Goal: Transaction & Acquisition: Book appointment/travel/reservation

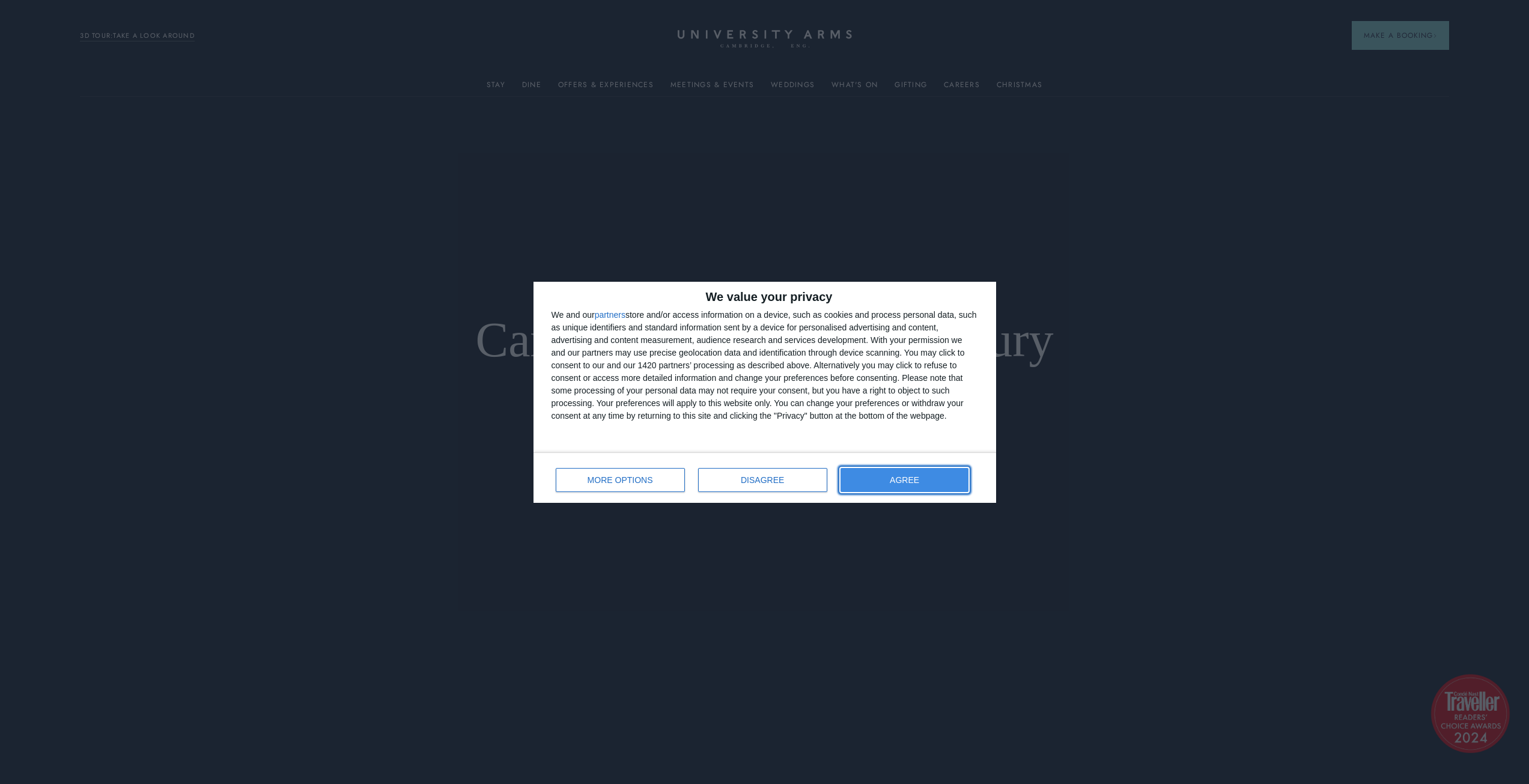
click at [881, 477] on button "AGREE" at bounding box center [905, 480] width 129 height 24
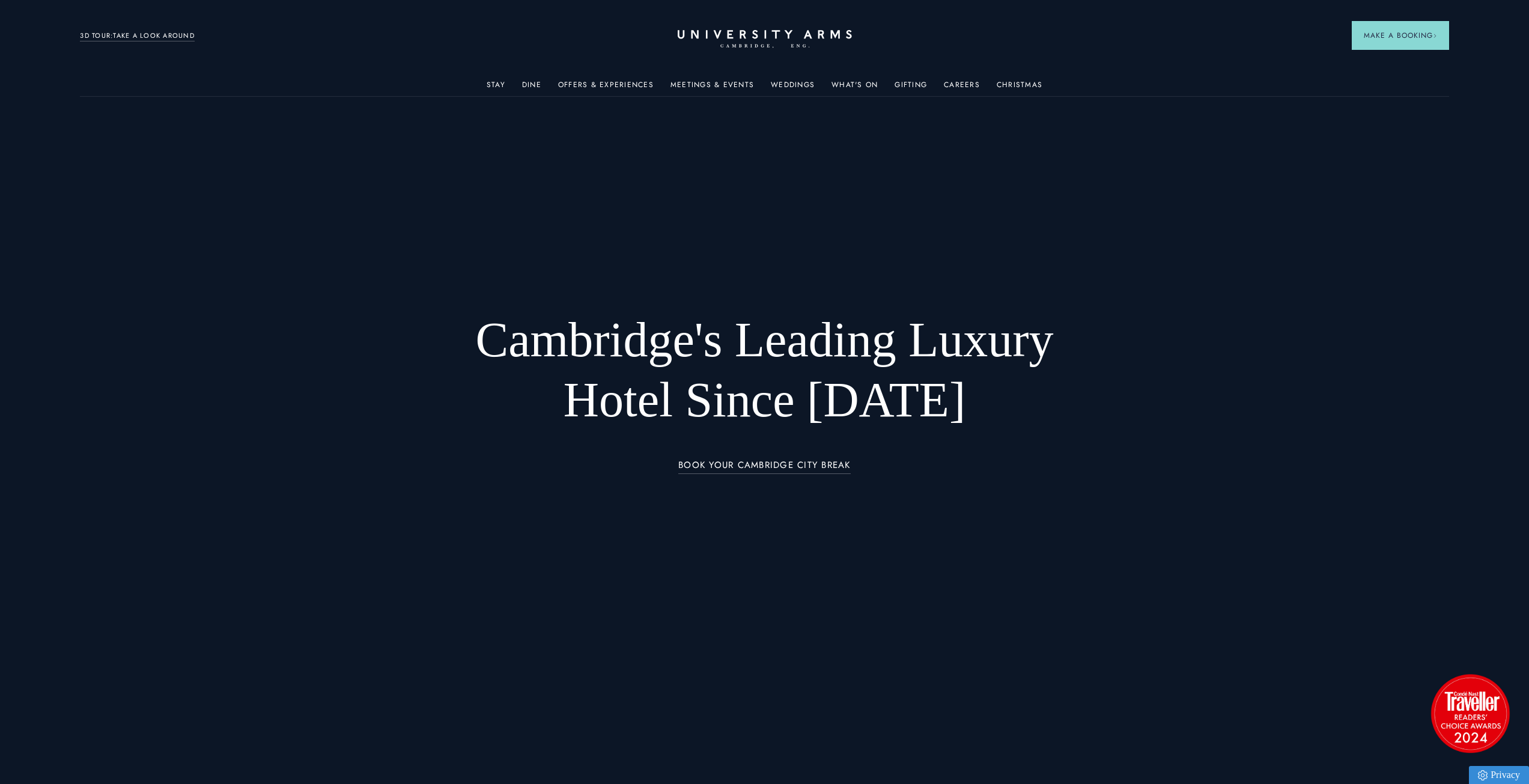
click at [501, 80] on link "Stay" at bounding box center [495, 88] width 18 height 16
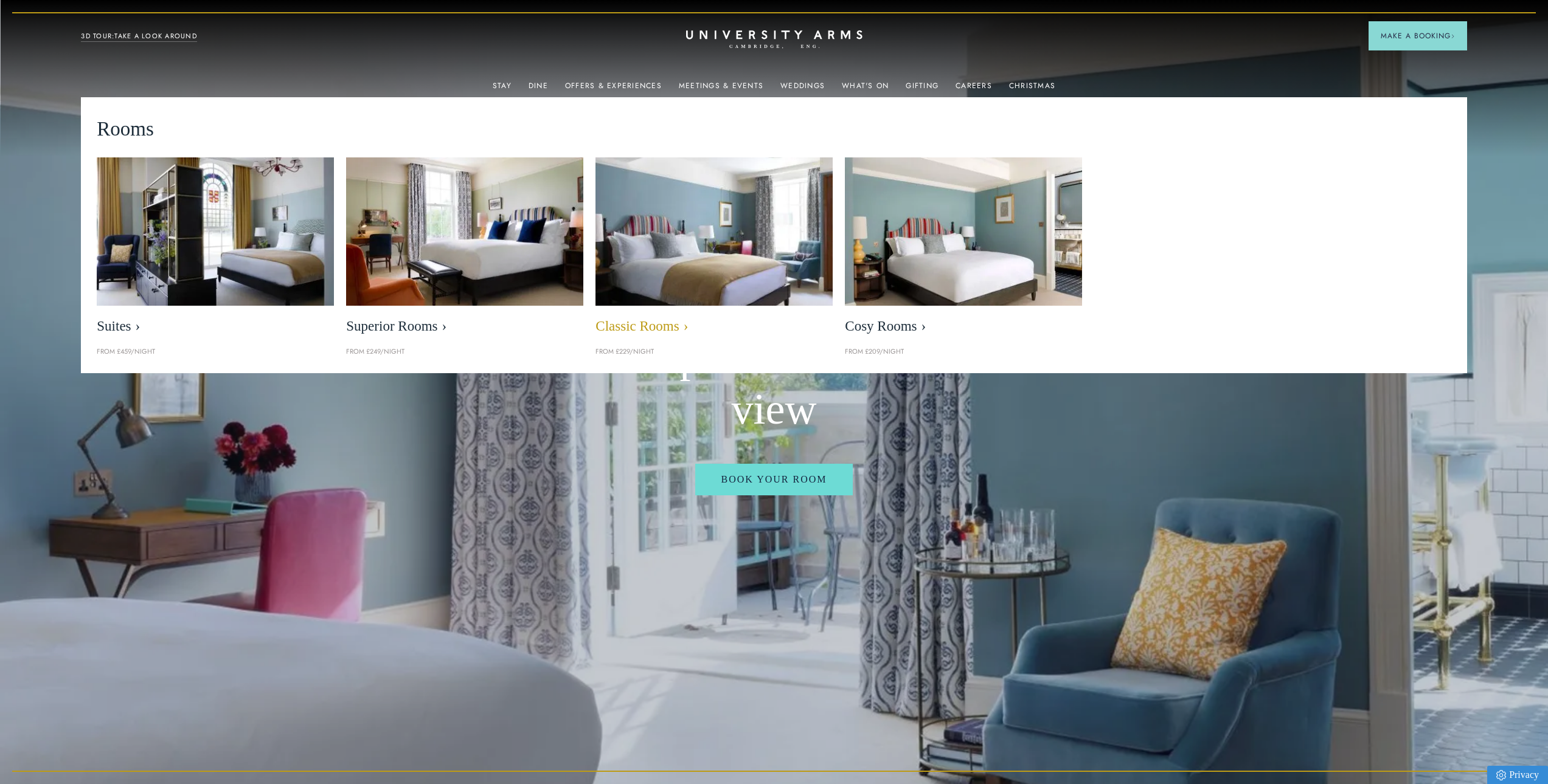
click at [768, 232] on img at bounding box center [714, 231] width 274 height 170
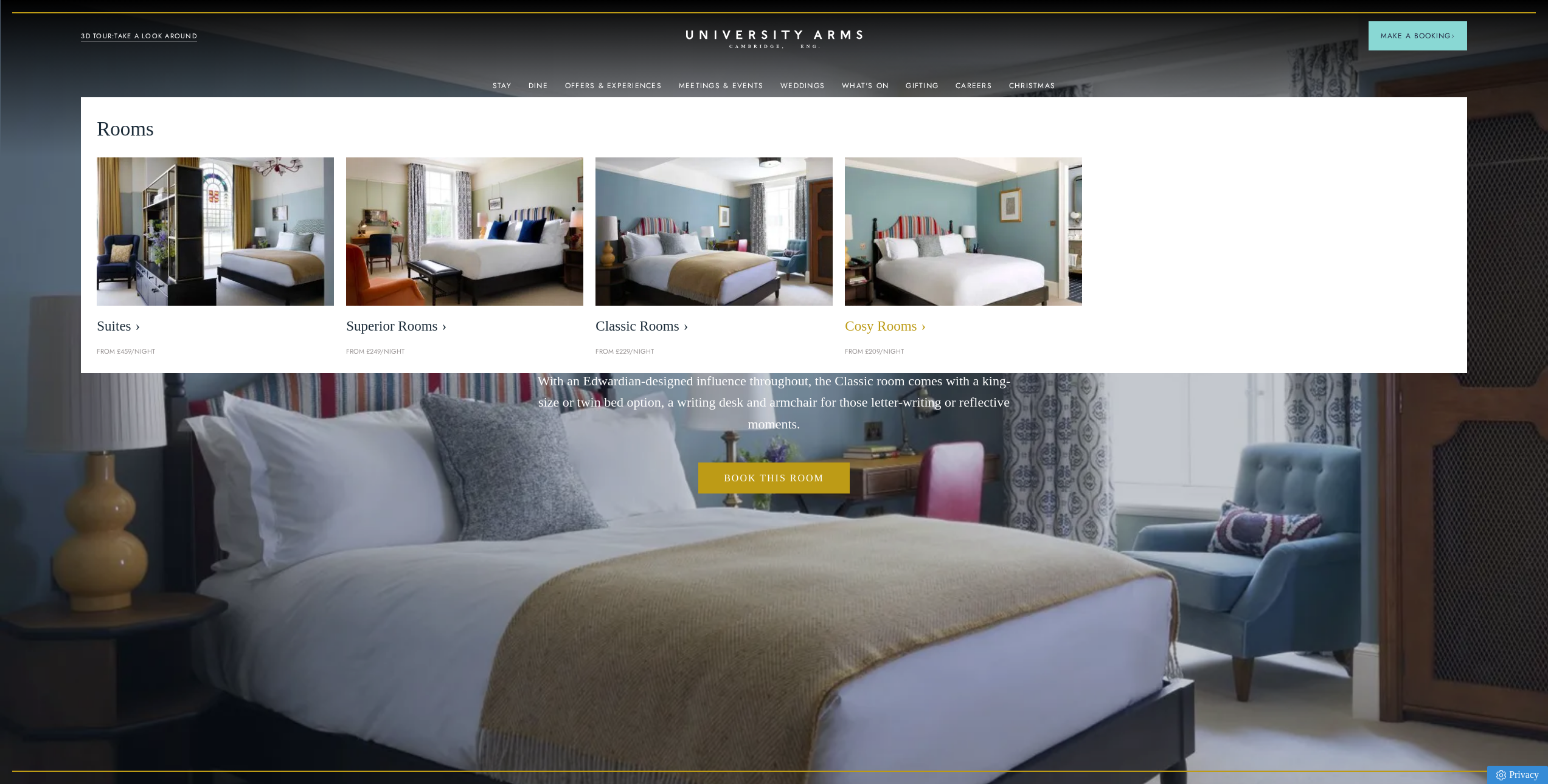
click at [912, 303] on img at bounding box center [964, 231] width 274 height 170
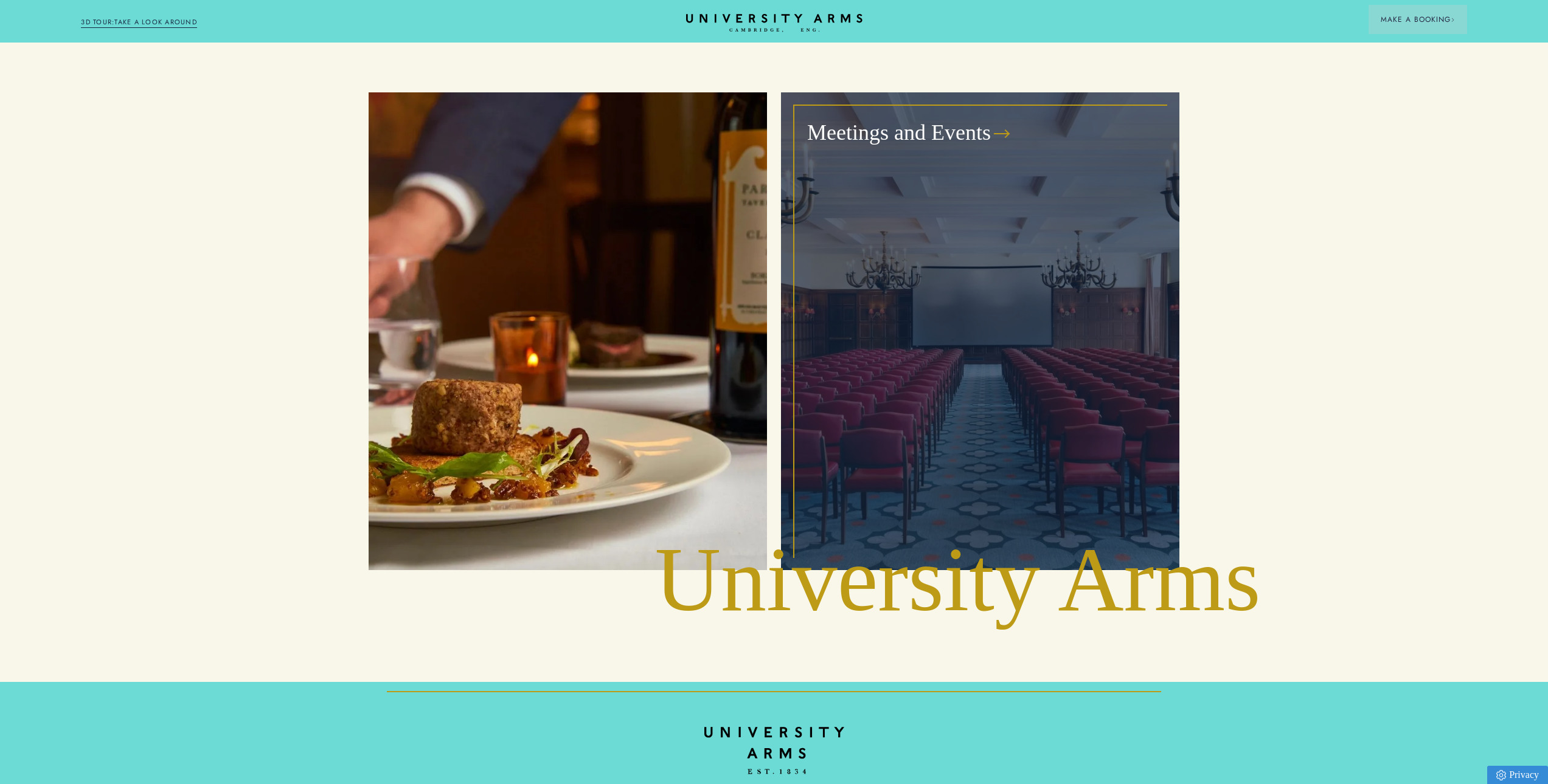
scroll to position [2838, 0]
